Goal: Task Accomplishment & Management: Manage account settings

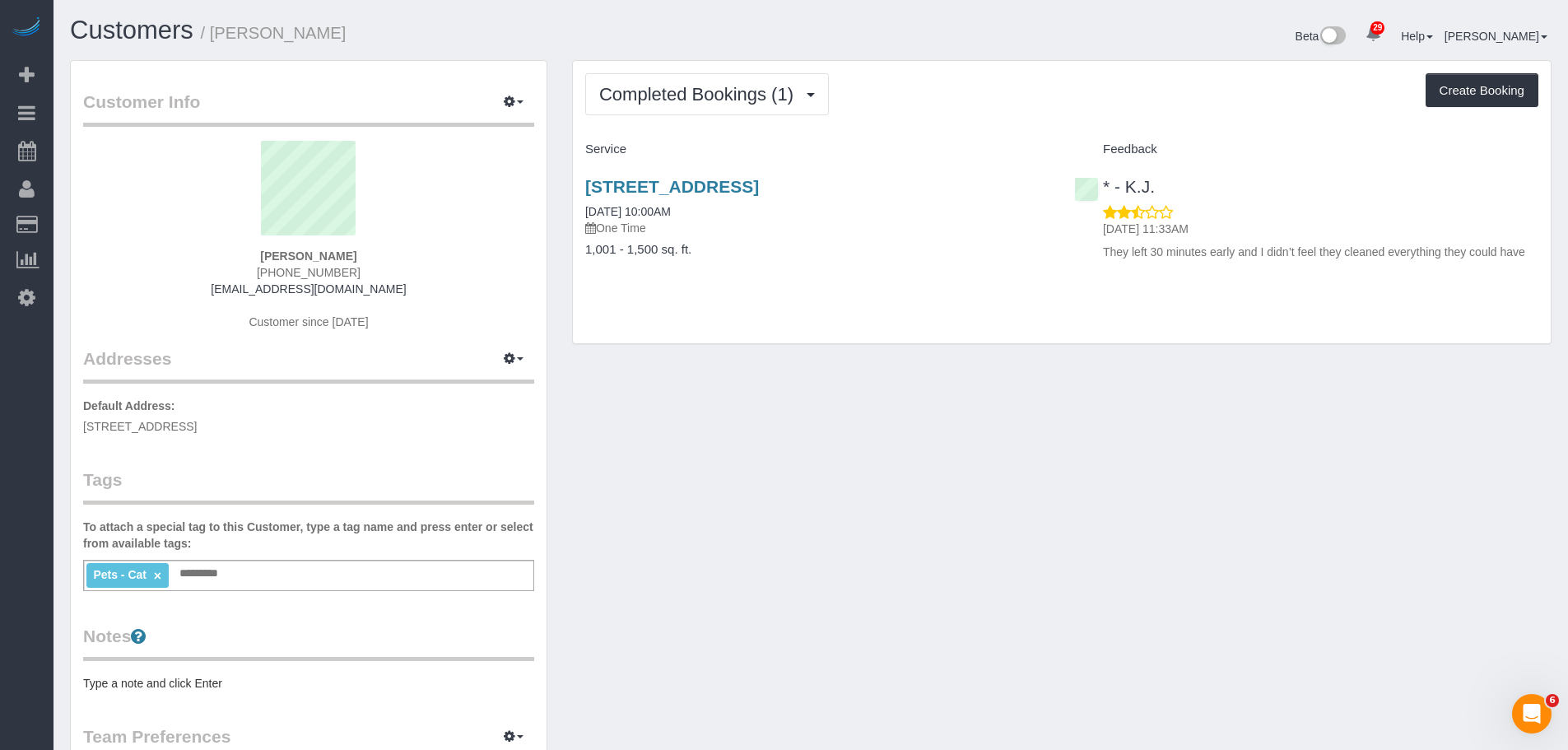
click at [874, 453] on div "Customer Info Edit Contact Info Send Message Email Preferences Special Sales Ta…" at bounding box center [811, 605] width 1506 height 1090
click at [1006, 431] on div "Customer Info Edit Contact Info Send Message Email Preferences Special Sales Ta…" at bounding box center [811, 605] width 1506 height 1090
click at [949, 438] on div "Customer Info Edit Contact Info Send Message Email Preferences Special Sales Ta…" at bounding box center [811, 605] width 1506 height 1090
click at [1119, 80] on div "Completed Bookings (1) Completed Bookings (1) Upcoming Bookings (0) Cancelled B…" at bounding box center [1062, 95] width 953 height 42
drag, startPoint x: 1135, startPoint y: 410, endPoint x: 1552, endPoint y: 363, distance: 419.6
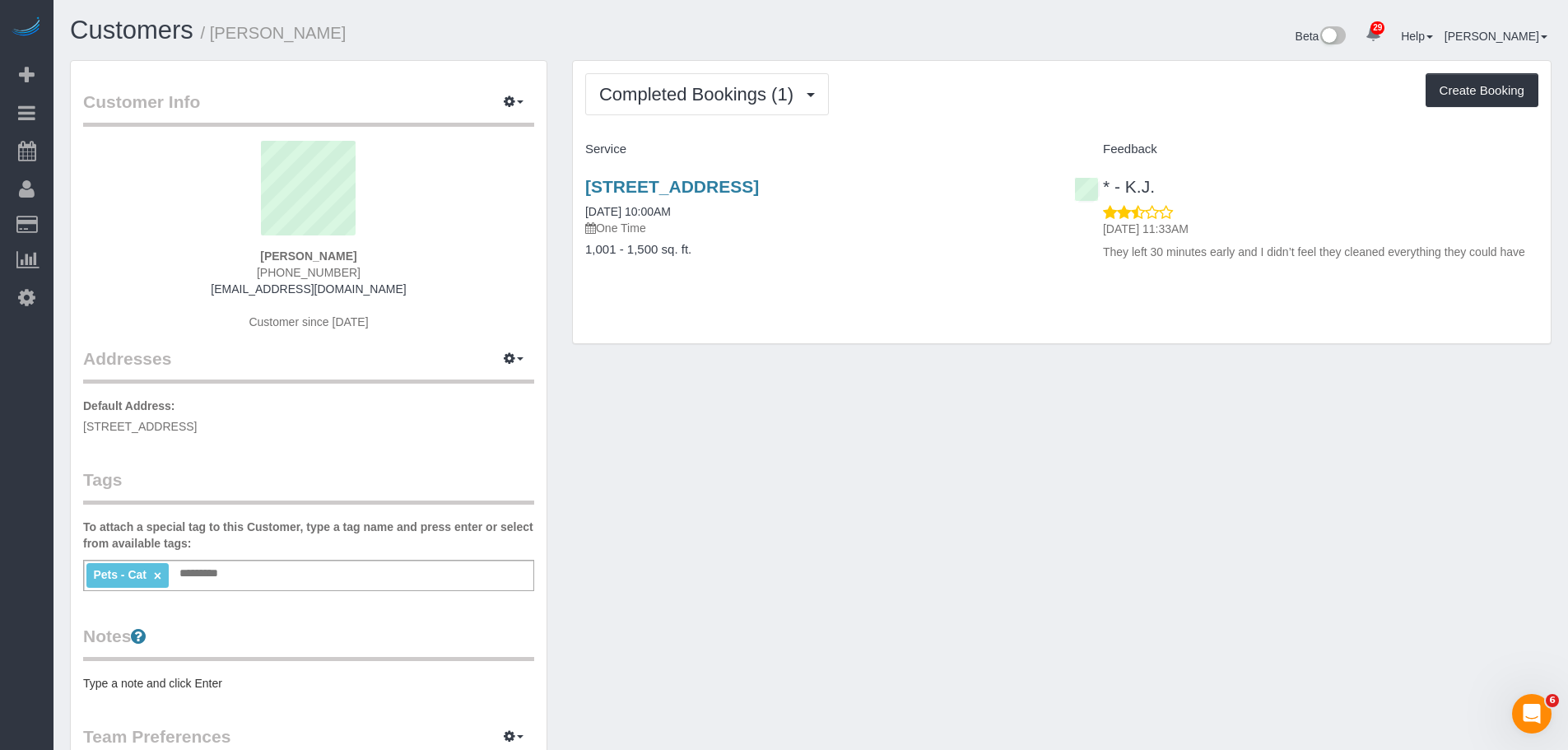
click at [1136, 410] on div "Customer Info Edit Contact Info Send Message Email Preferences Special Sales Ta…" at bounding box center [811, 605] width 1506 height 1090
click at [1095, 471] on div "Customer Info Edit Contact Info Send Message Email Preferences Special Sales Ta…" at bounding box center [811, 605] width 1506 height 1090
click at [984, 399] on div "Customer Info Edit Contact Info Send Message Email Preferences Special Sales Ta…" at bounding box center [811, 605] width 1506 height 1090
click at [759, 192] on link "75 Liberty Avenue, Unit B12, Jersey City, NJ 07306" at bounding box center [672, 186] width 174 height 19
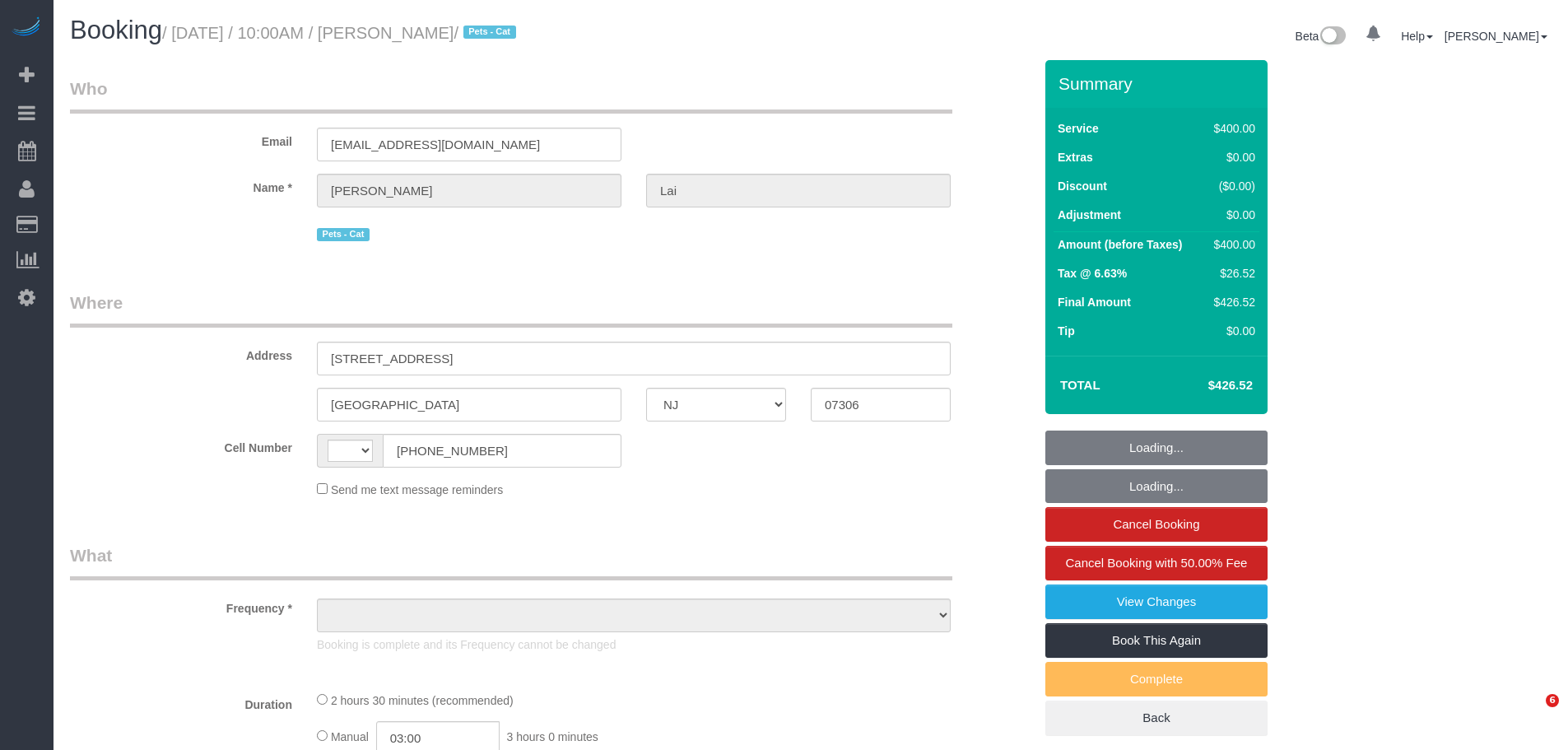
select select "NJ"
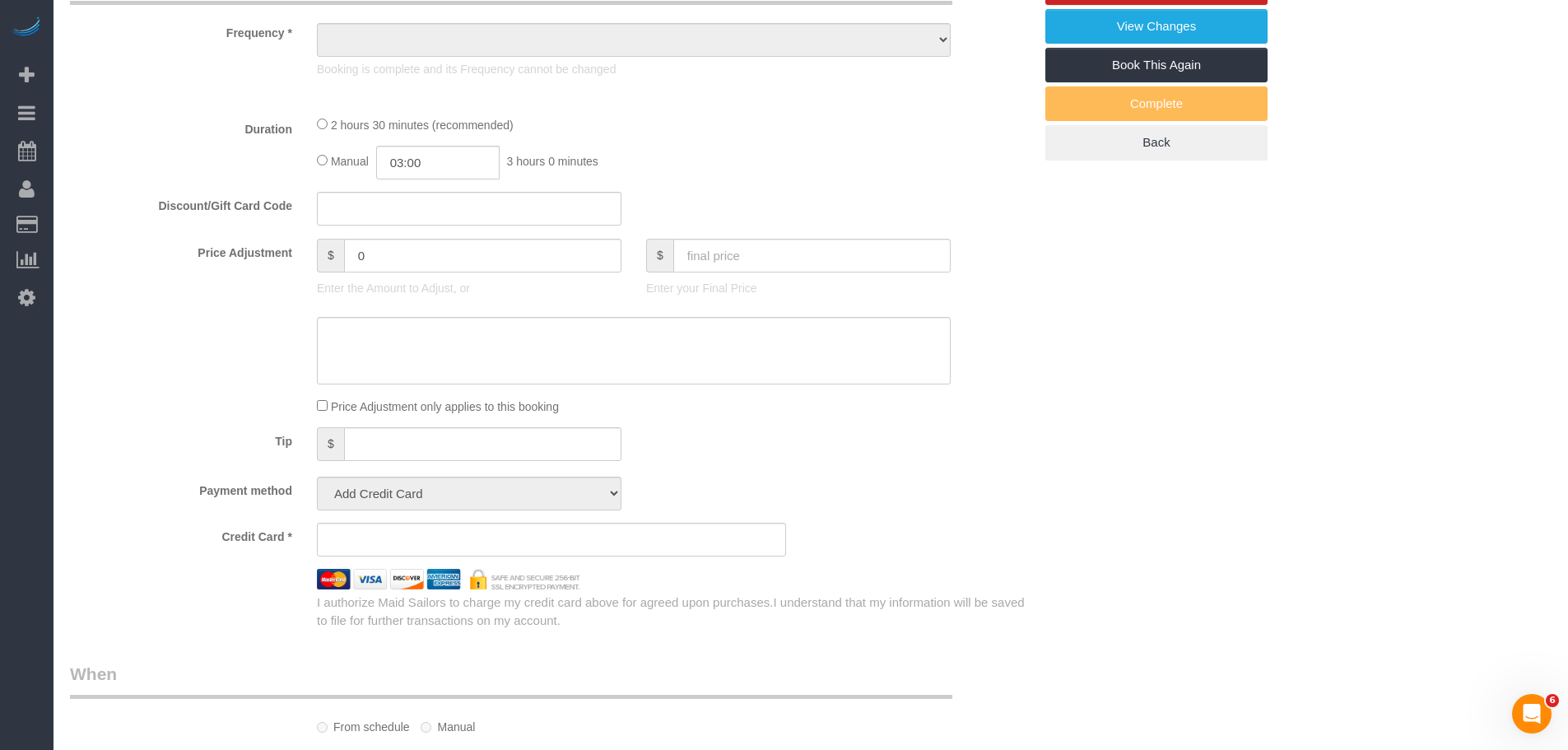
select select "string:[GEOGRAPHIC_DATA]"
select select "2"
select select "150"
select select "number:89"
select select "number:90"
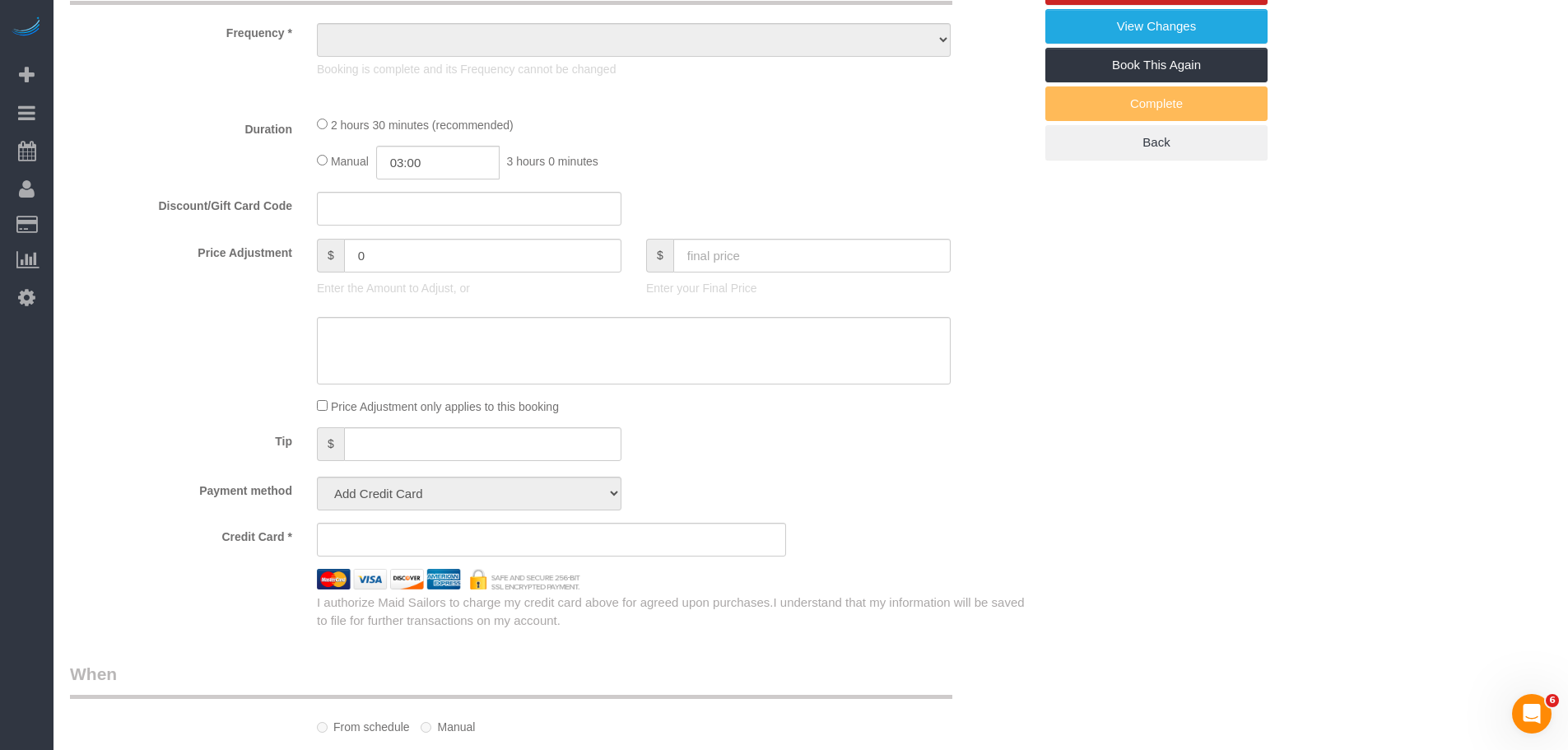
select select "number:14"
select select "number:5"
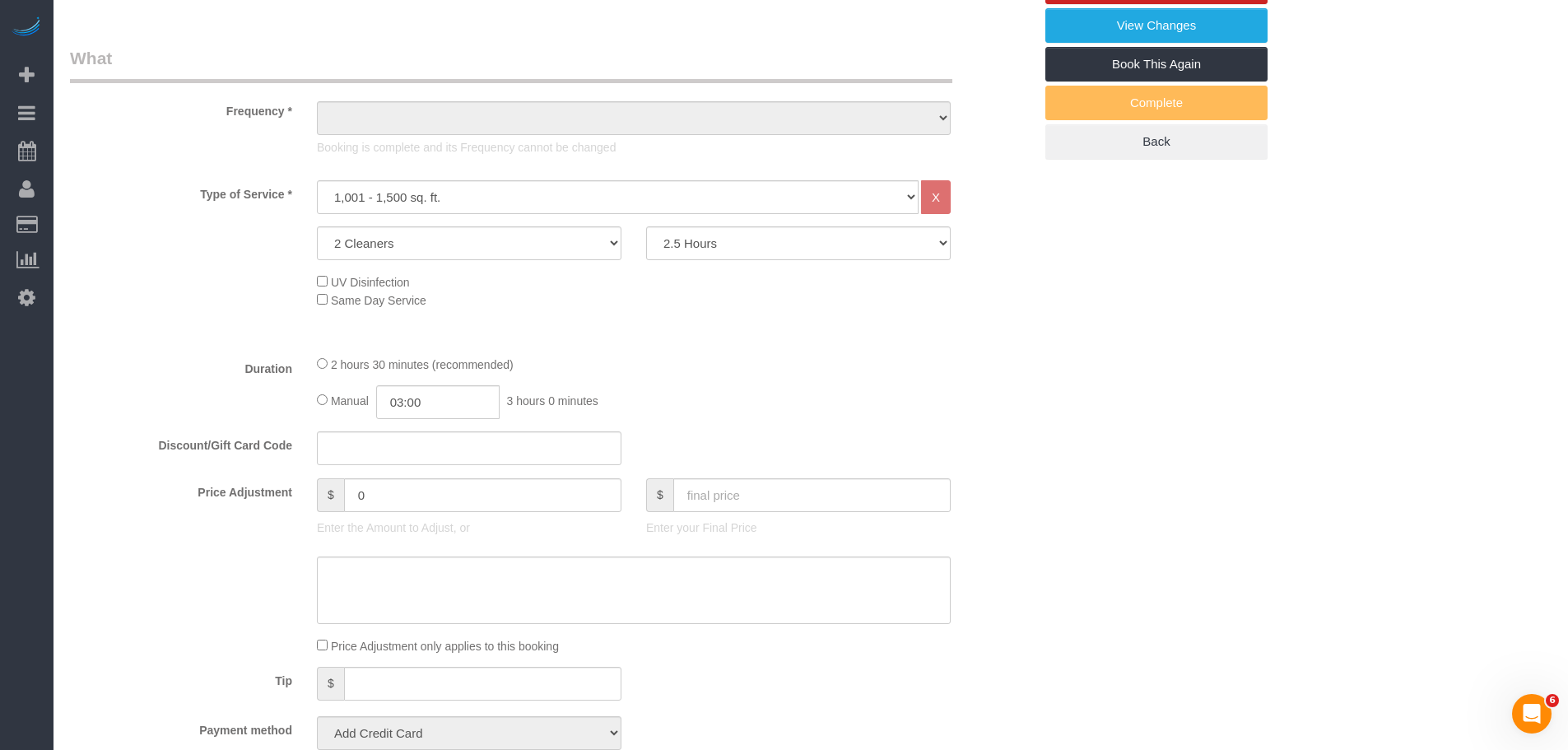
select select "object:1077"
select select "string:stripe-pm_1S2vxZ4VGloSiKo72XQYZoO4"
select select "spot1"
select select "object:1126"
